Goal: Entertainment & Leisure: Consume media (video, audio)

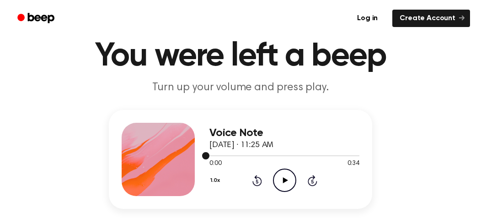
scroll to position [46, 0]
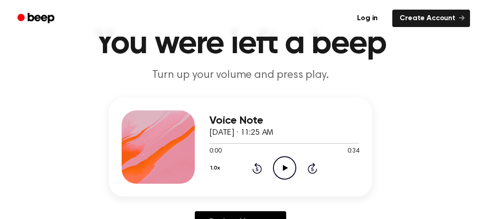
click at [286, 167] on icon at bounding box center [285, 168] width 5 height 6
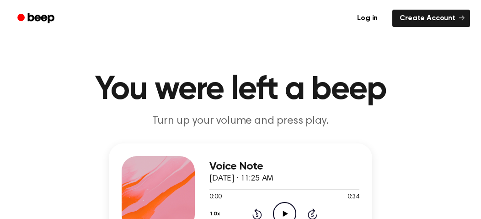
click at [286, 212] on icon "Play Audio" at bounding box center [284, 213] width 23 height 23
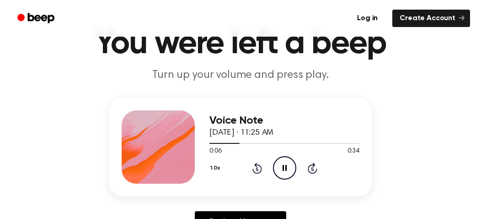
click at [283, 167] on icon at bounding box center [285, 168] width 4 height 6
